Goal: Navigation & Orientation: Find specific page/section

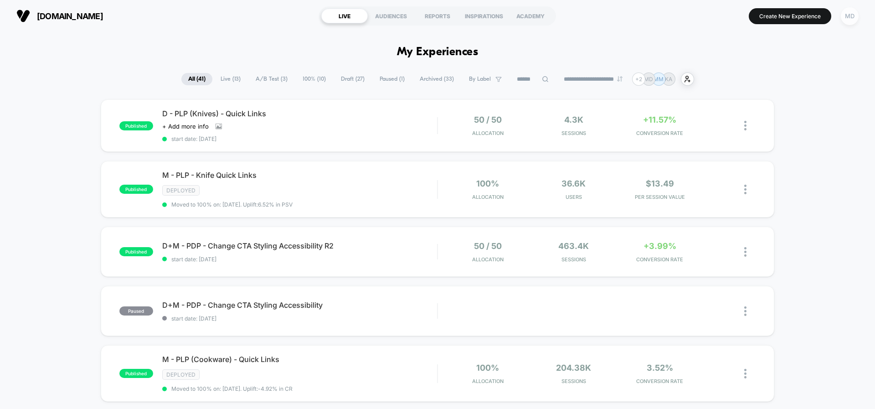
click at [843, 18] on div "MD" at bounding box center [850, 16] width 18 height 18
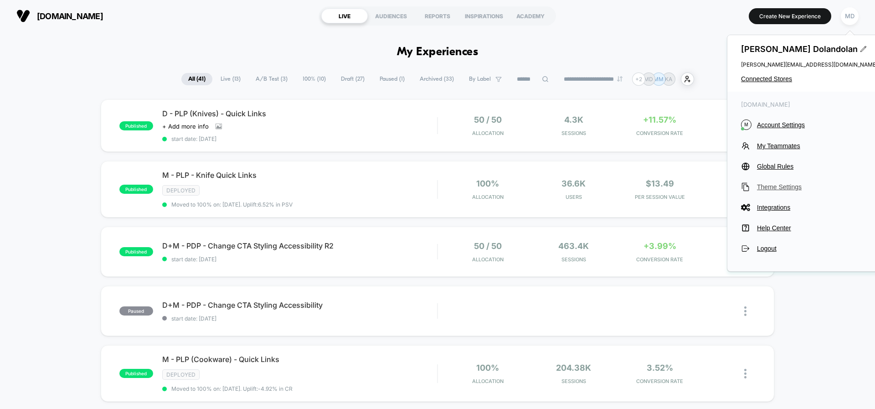
click at [782, 185] on span "Theme Settings" at bounding box center [817, 186] width 121 height 7
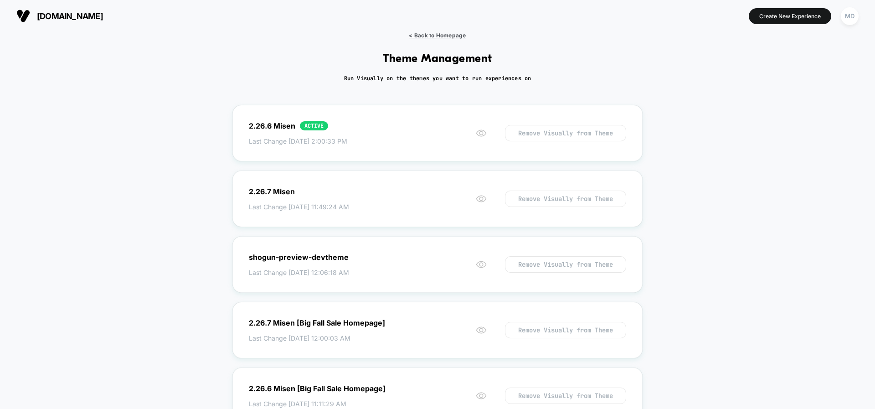
click at [433, 35] on span "< Back to Homepage" at bounding box center [437, 35] width 57 height 7
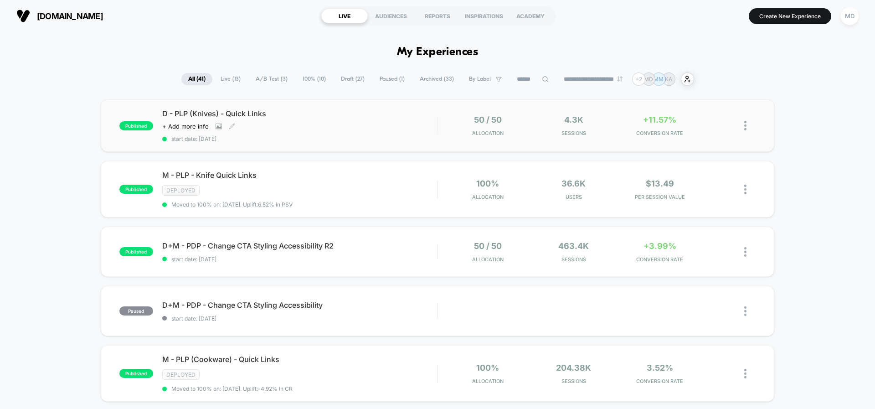
click at [326, 132] on div "D - PLP (Knives) - Quick Links Click to view images Click to edit experience de…" at bounding box center [299, 125] width 275 height 33
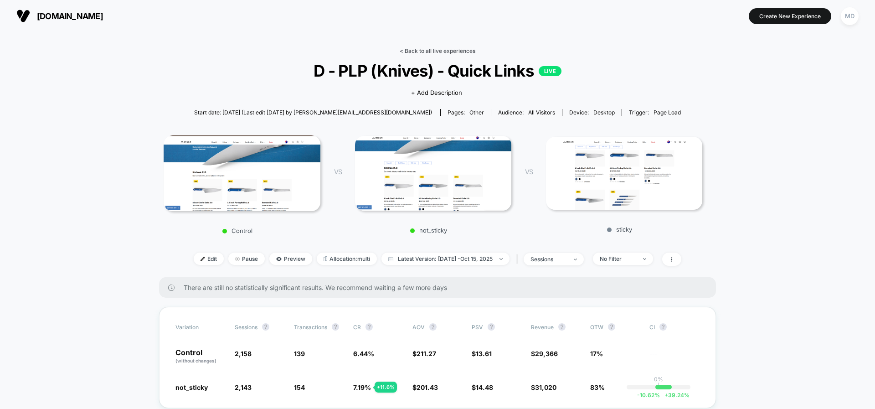
click at [422, 52] on link "< Back to all live experiences" at bounding box center [438, 50] width 76 height 7
